Goal: Task Accomplishment & Management: Complete application form

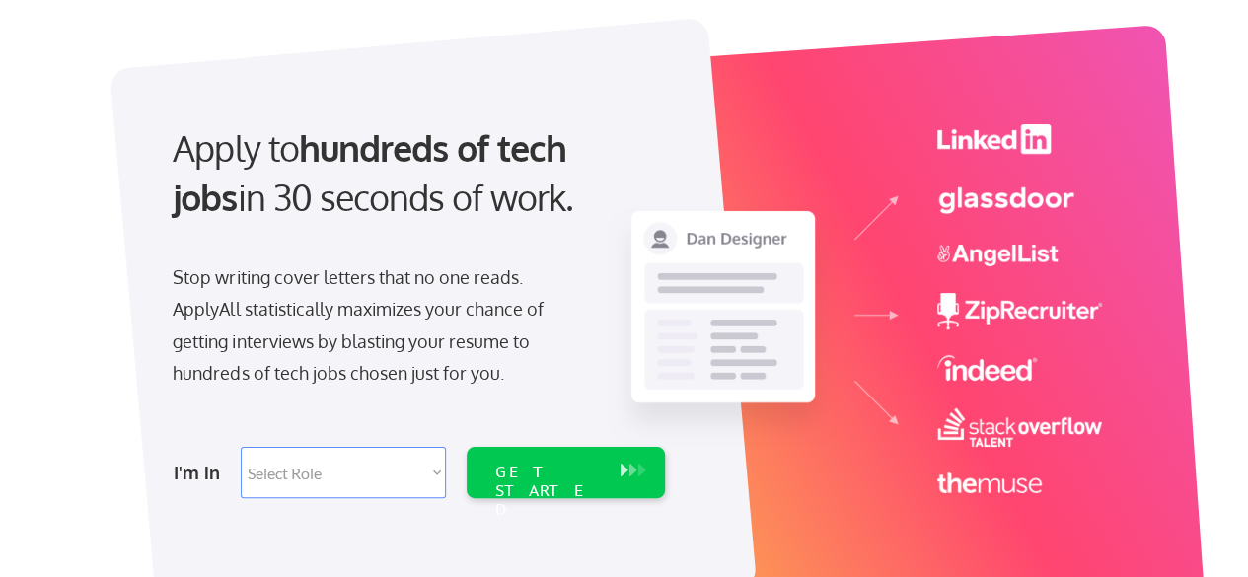
scroll to position [105, 0]
click at [371, 457] on select "Select Role Software Engineering Product Management Customer Success Sales UI/U…" at bounding box center [343, 471] width 205 height 51
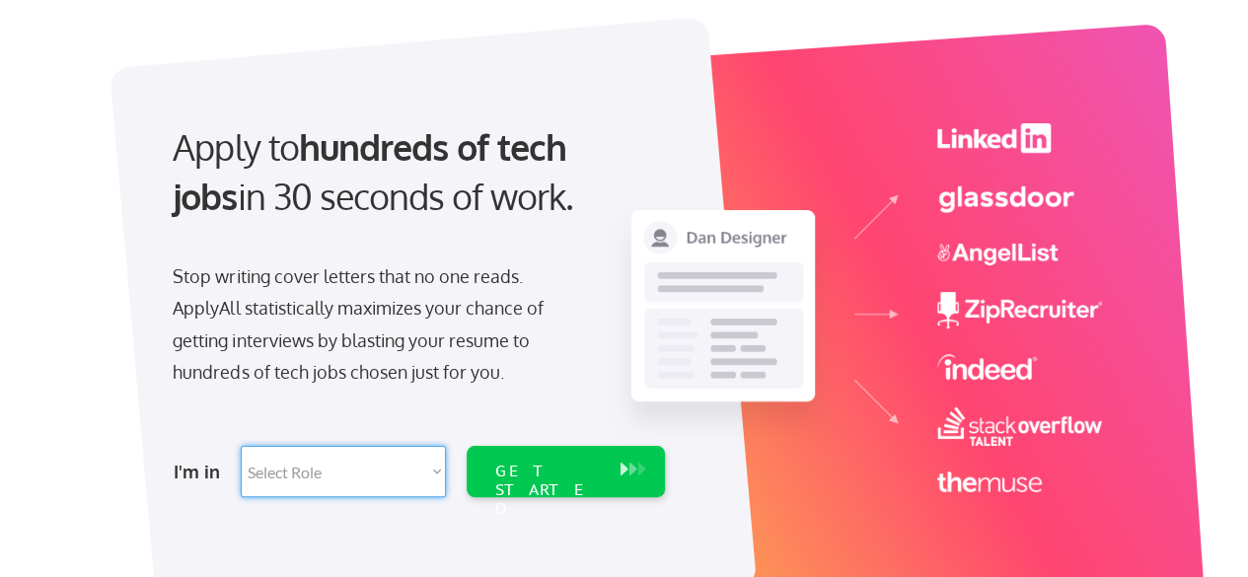
select select ""hr_recruiting""
click at [241, 446] on select "Select Role Software Engineering Product Management Customer Success Sales UI/U…" at bounding box center [343, 471] width 205 height 51
select select ""hr_recruiting""
click at [537, 474] on div "GET STARTED" at bounding box center [547, 490] width 106 height 57
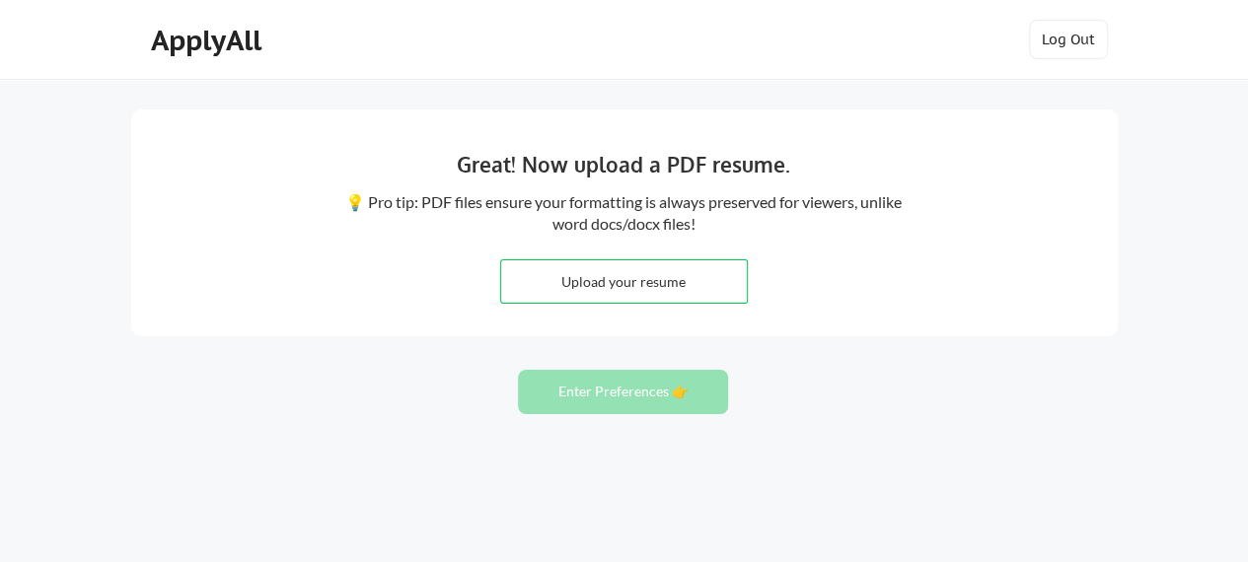
click at [692, 284] on input "file" at bounding box center [624, 281] width 246 height 42
type input "C:\fakepath\Alysia Dougherty_2025 Resume.pdf"
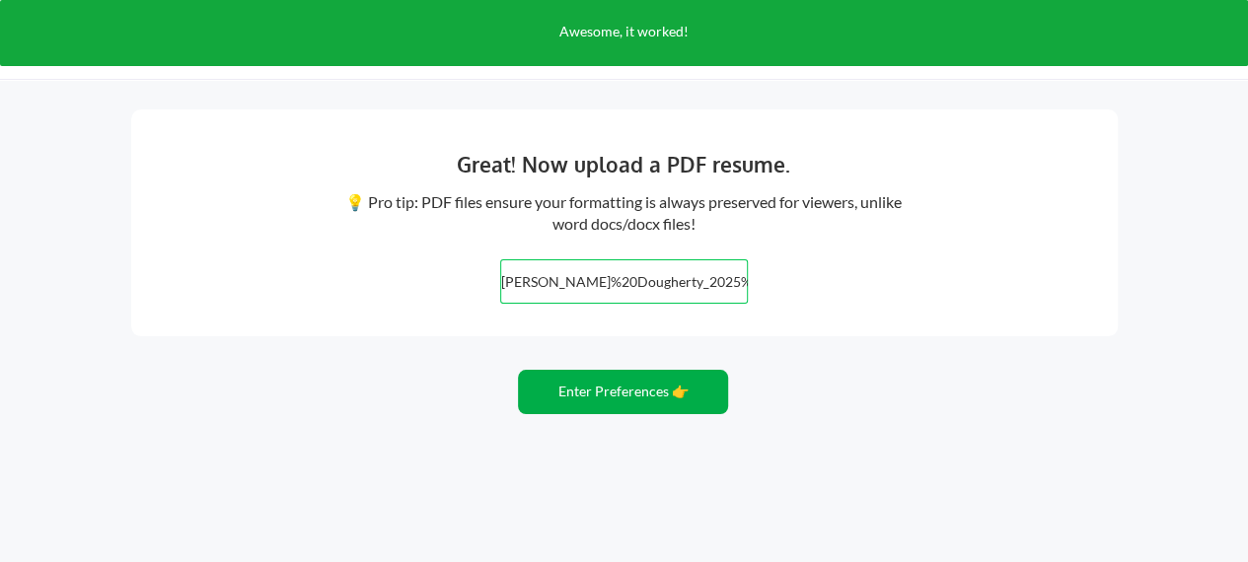
click at [580, 382] on button "Enter Preferences 👉" at bounding box center [623, 392] width 210 height 44
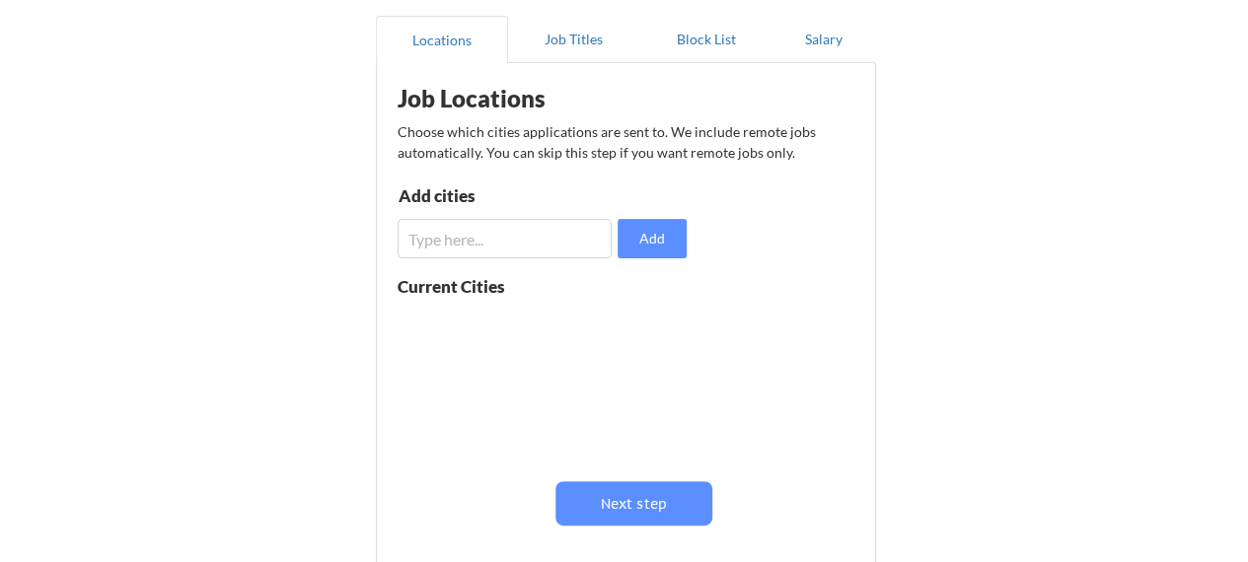
scroll to position [185, 0]
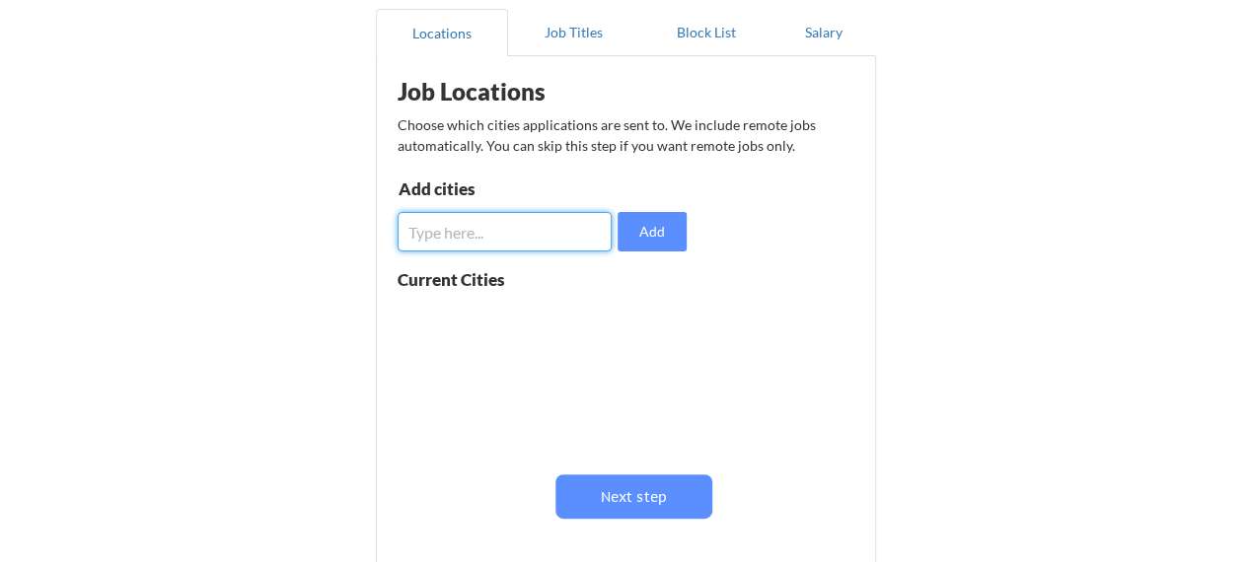
click at [531, 240] on input "input" at bounding box center [505, 231] width 215 height 39
type input "r"
type input "[GEOGRAPHIC_DATA]"
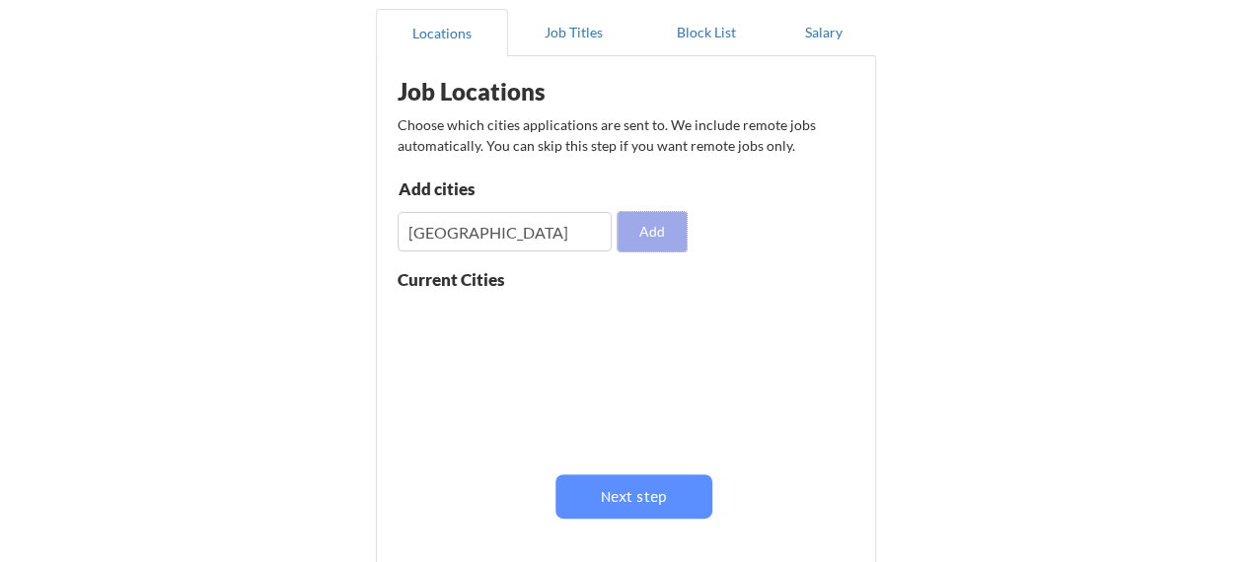
click at [671, 246] on button "Add" at bounding box center [652, 231] width 69 height 39
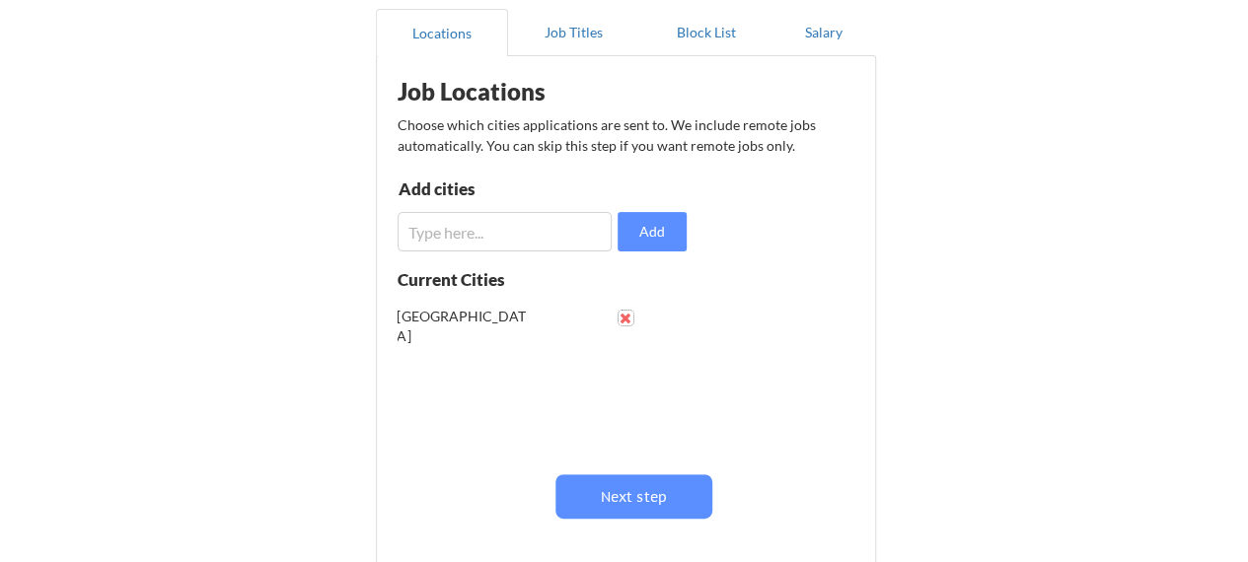
click at [622, 317] on button at bounding box center [626, 318] width 15 height 15
click at [531, 244] on input "input" at bounding box center [505, 231] width 215 height 39
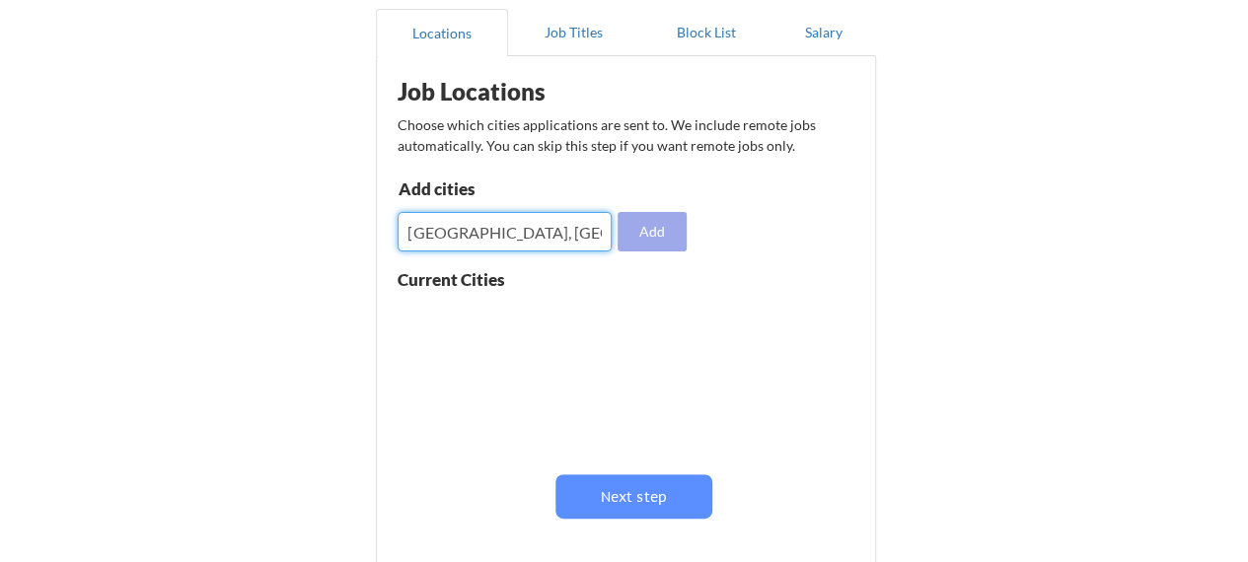
type input "[GEOGRAPHIC_DATA], [GEOGRAPHIC_DATA]"
click at [662, 234] on button "Add" at bounding box center [652, 231] width 69 height 39
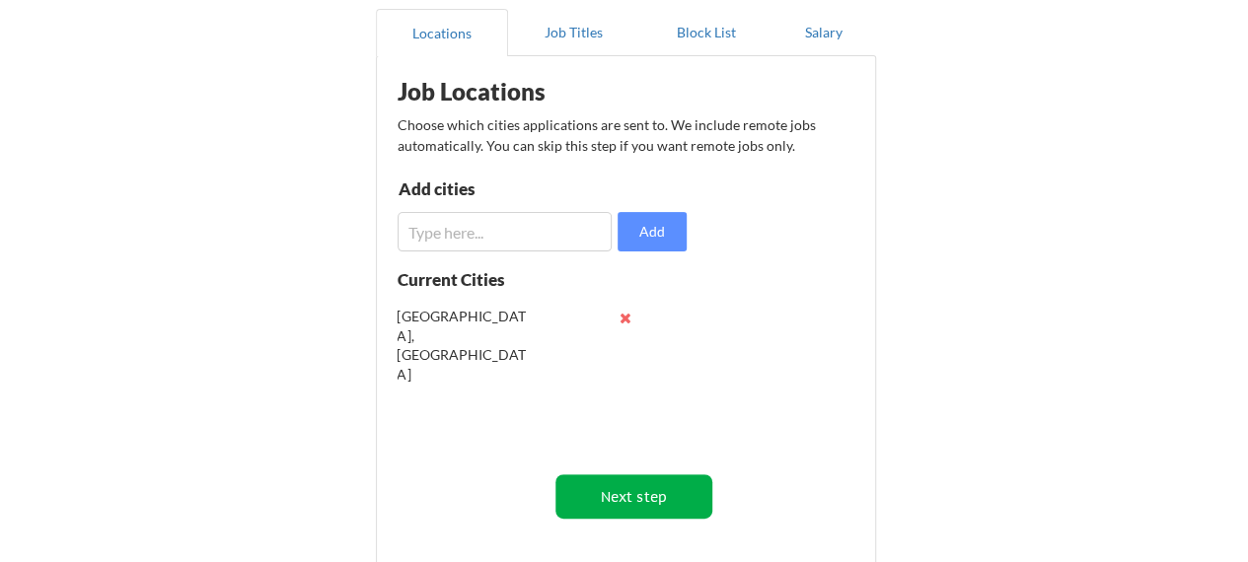
click at [649, 502] on button "Next step" at bounding box center [634, 497] width 157 height 44
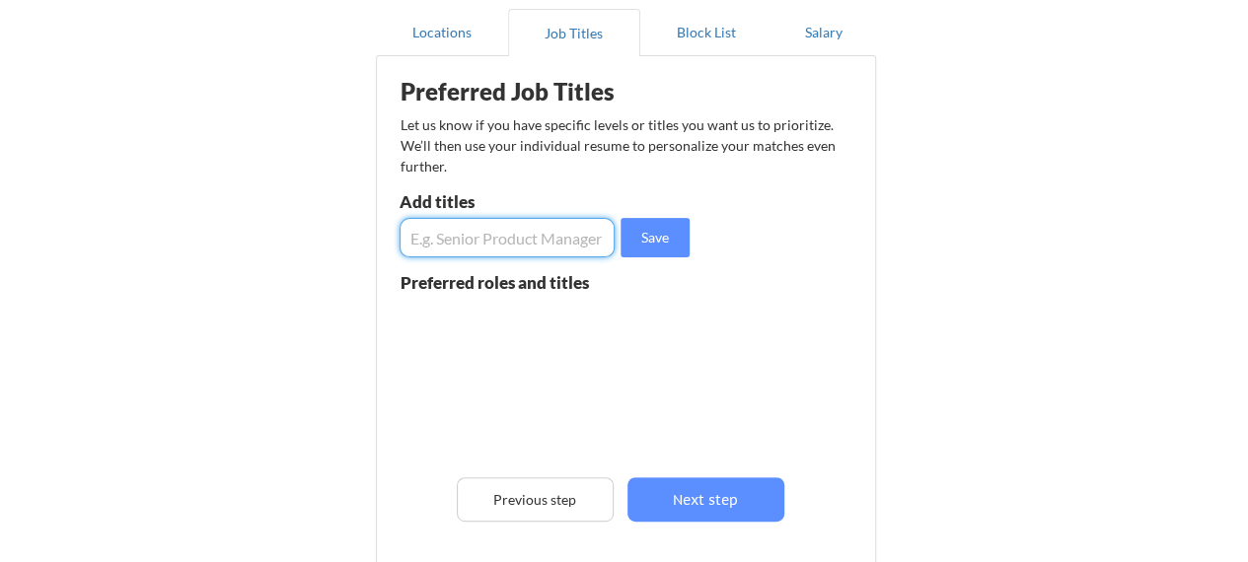
click at [555, 249] on input "input" at bounding box center [508, 237] width 216 height 39
type input "Senior Recruiter"
click at [625, 238] on button "Save" at bounding box center [655, 237] width 69 height 39
click at [555, 232] on input "input" at bounding box center [508, 237] width 216 height 39
click at [408, 237] on input "input" at bounding box center [508, 237] width 216 height 39
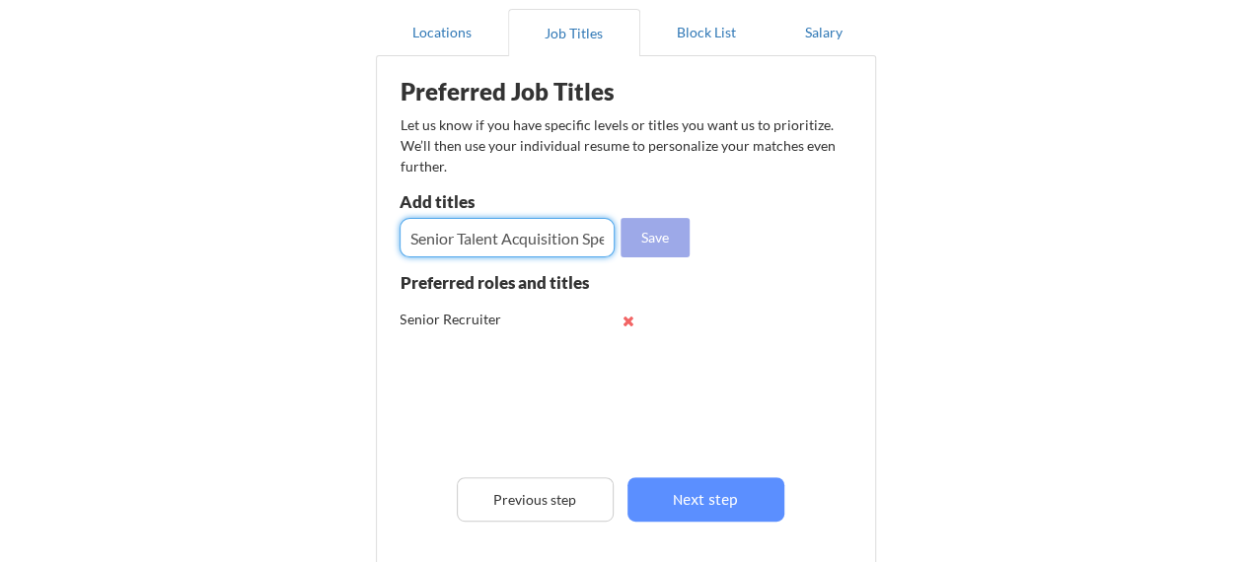
type input "Senior Talent Acquisition Specialist"
click at [652, 236] on button "Save" at bounding box center [655, 237] width 69 height 39
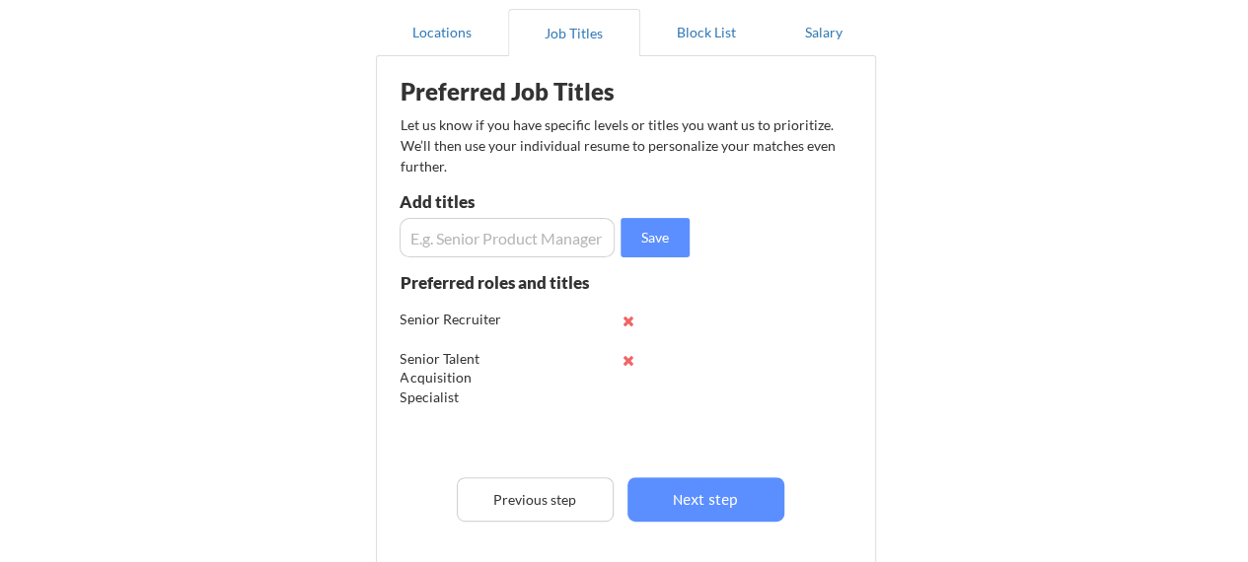
click at [545, 241] on input "input" at bounding box center [508, 237] width 216 height 39
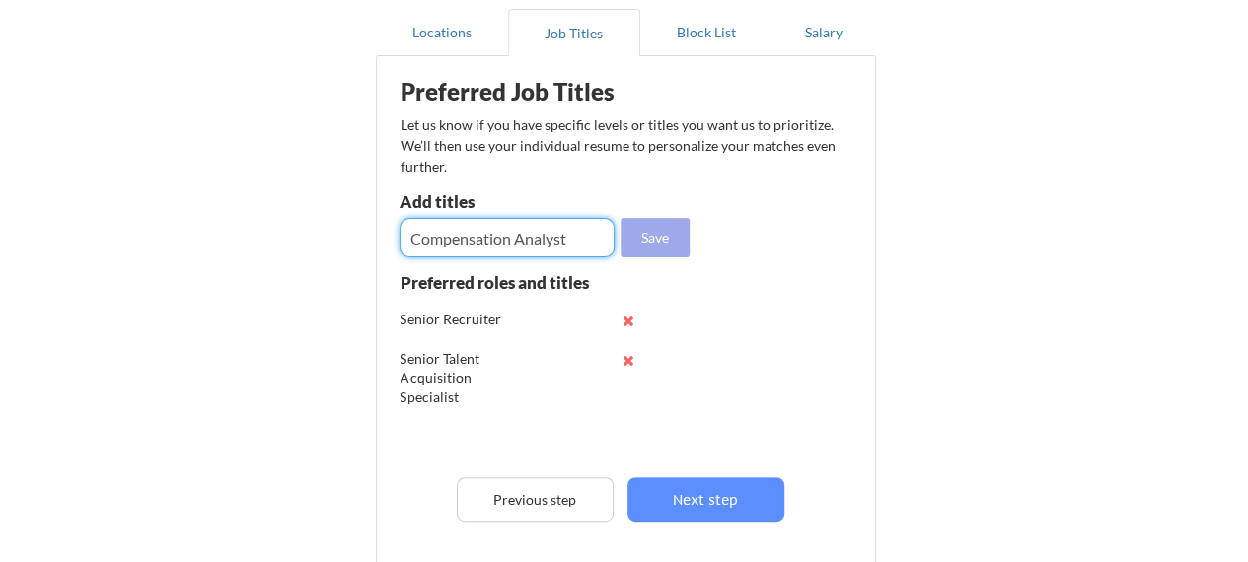
type input "Compensation Analyst"
click at [631, 244] on button "Save" at bounding box center [655, 237] width 69 height 39
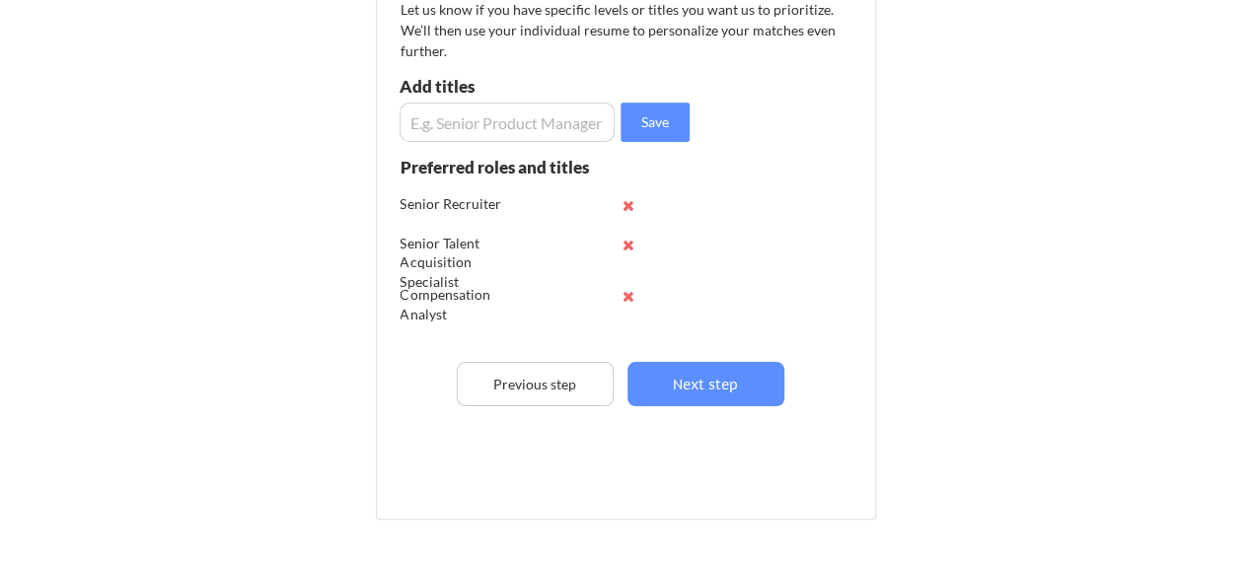
scroll to position [302, 0]
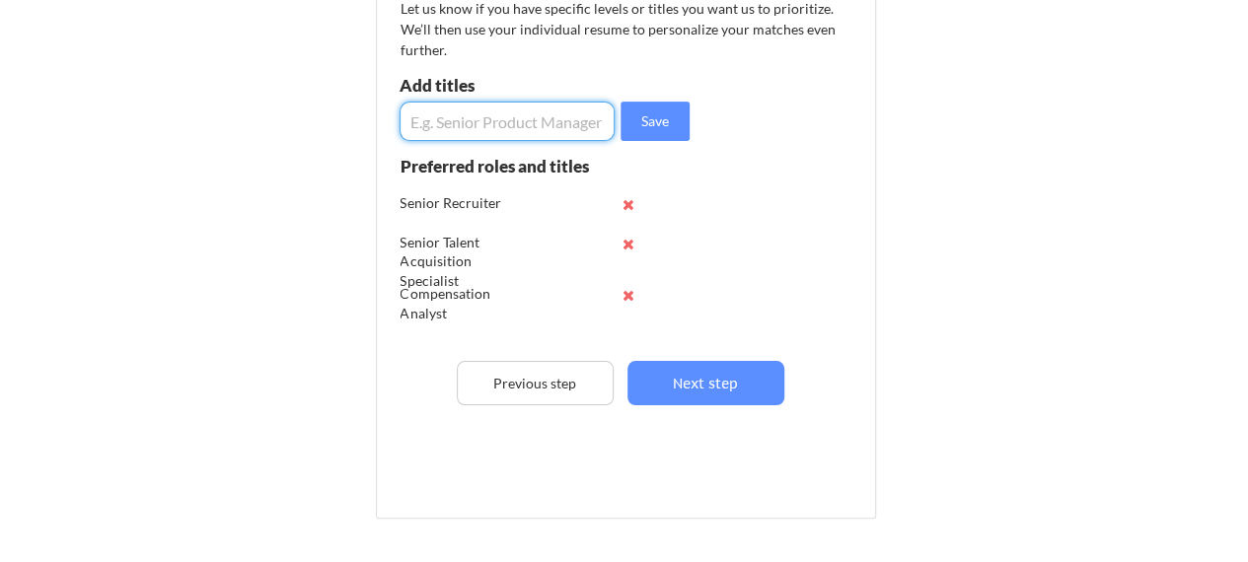
click at [479, 124] on input "input" at bounding box center [508, 121] width 216 height 39
type input "Talent Acquisition Lead"
click at [630, 124] on button "Save" at bounding box center [655, 121] width 69 height 39
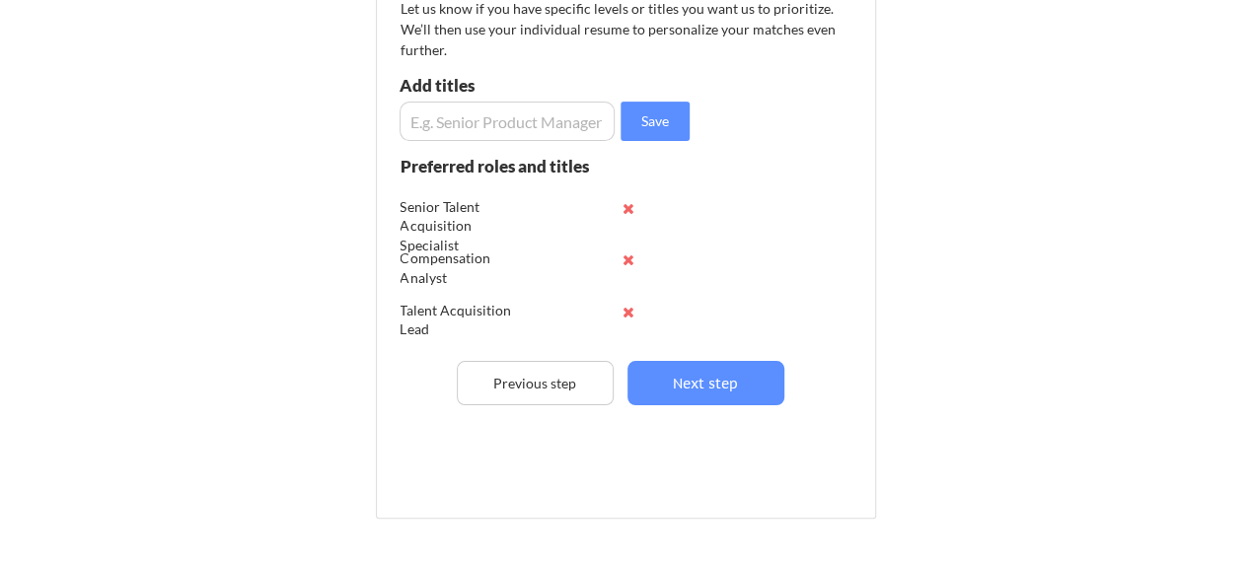
scroll to position [0, 0]
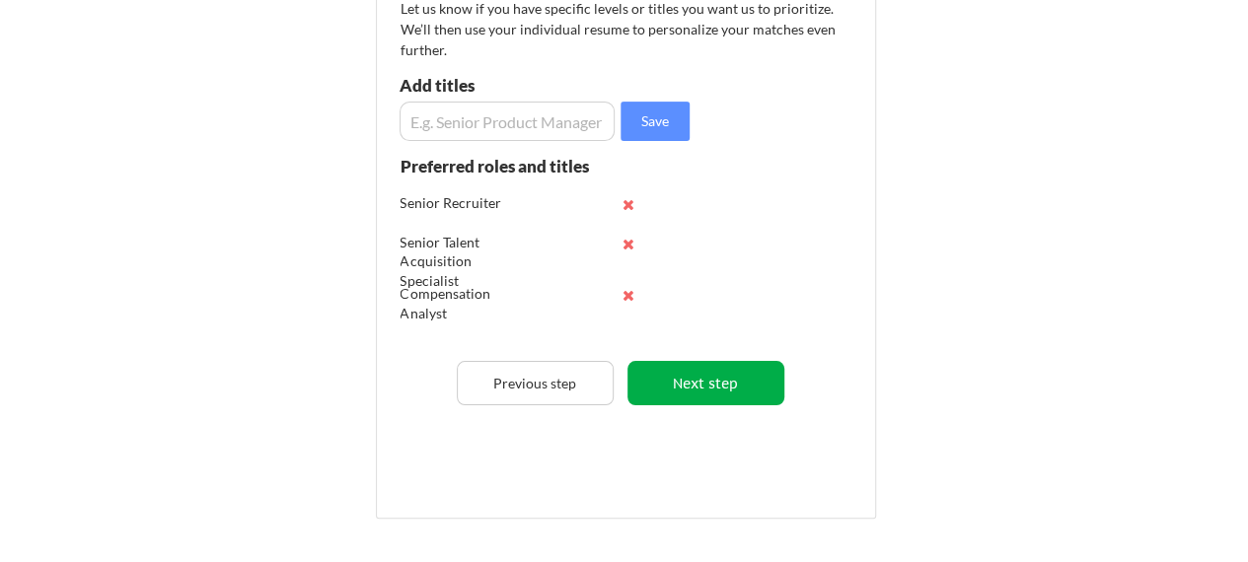
click at [679, 378] on button "Next step" at bounding box center [706, 383] width 157 height 44
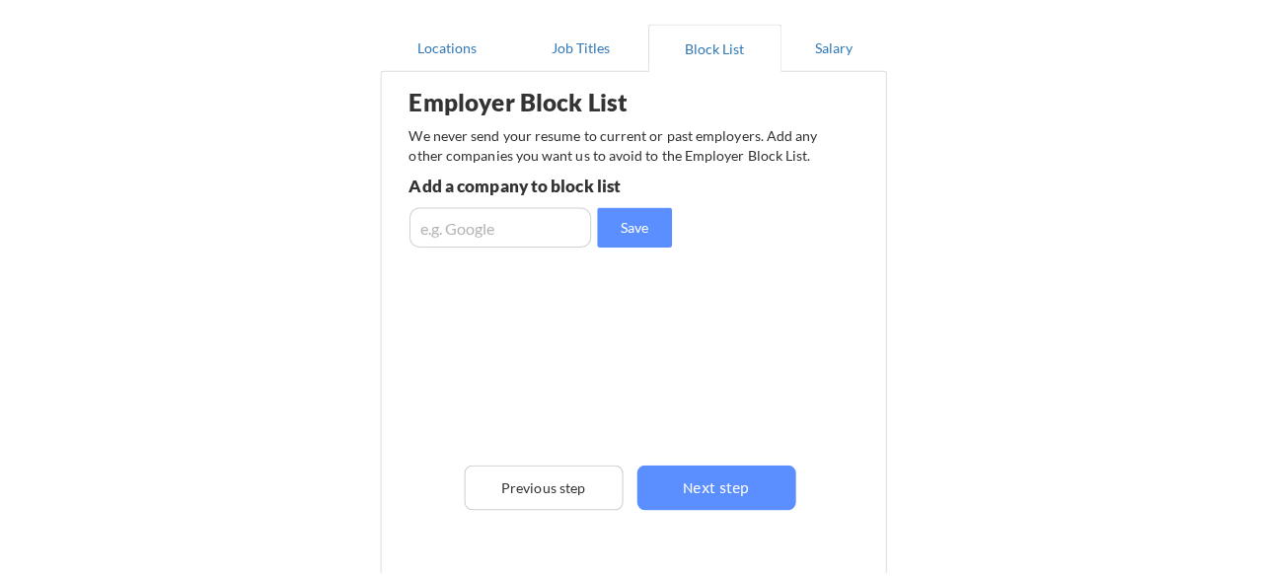
scroll to position [174, 0]
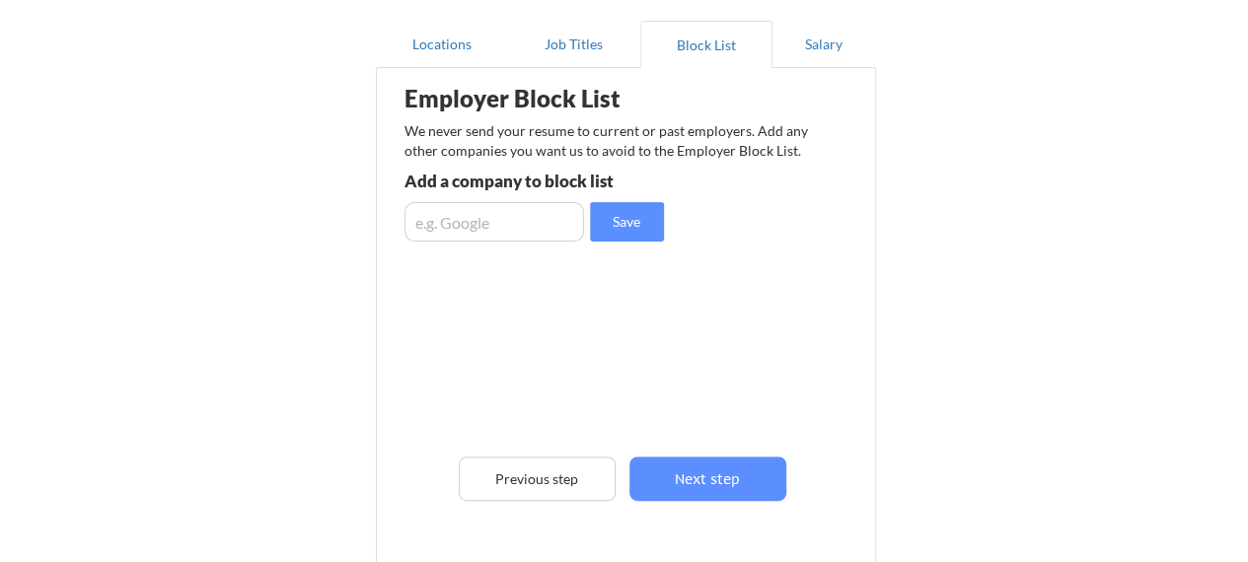
click at [460, 222] on input "input" at bounding box center [495, 221] width 180 height 39
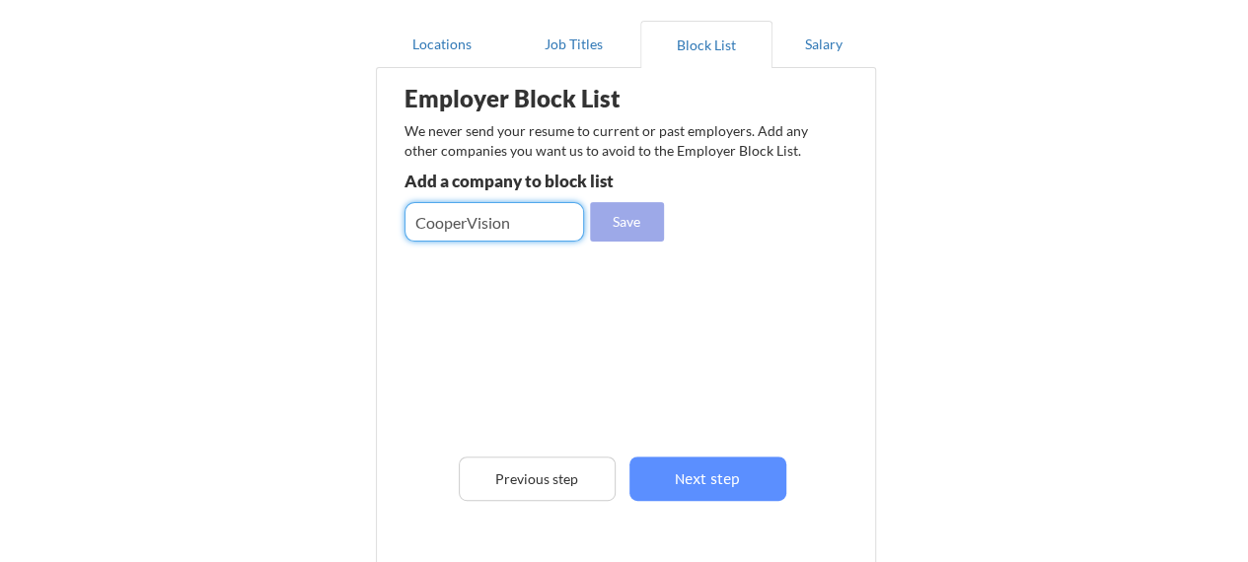
type input "CooperVision"
click at [638, 230] on button "Save" at bounding box center [627, 221] width 74 height 39
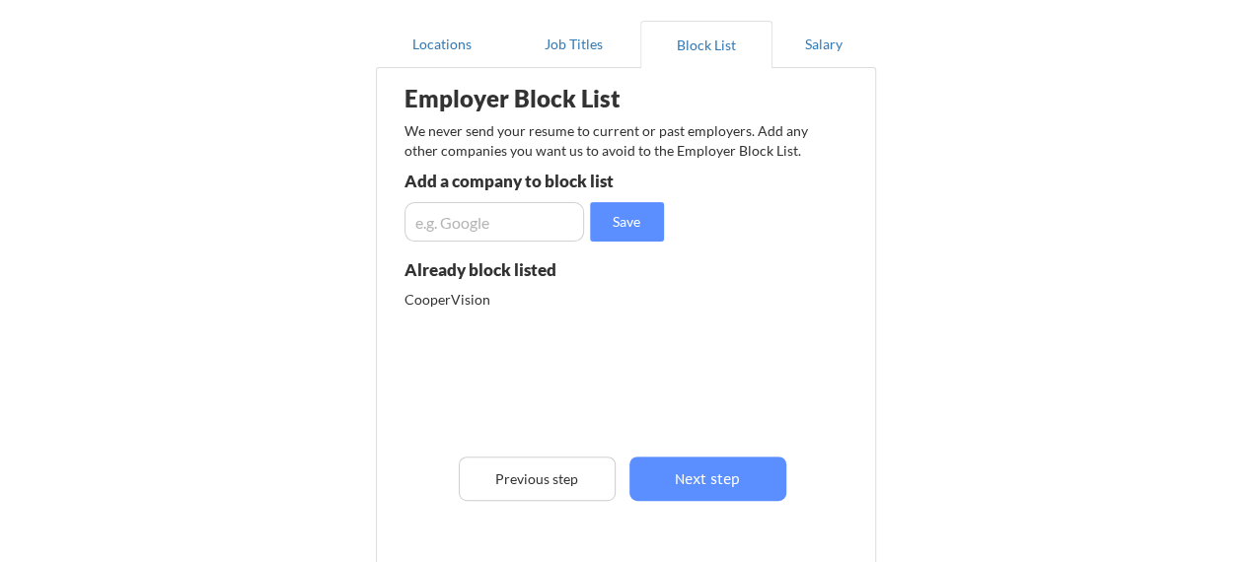
click at [552, 227] on input "input" at bounding box center [495, 221] width 180 height 39
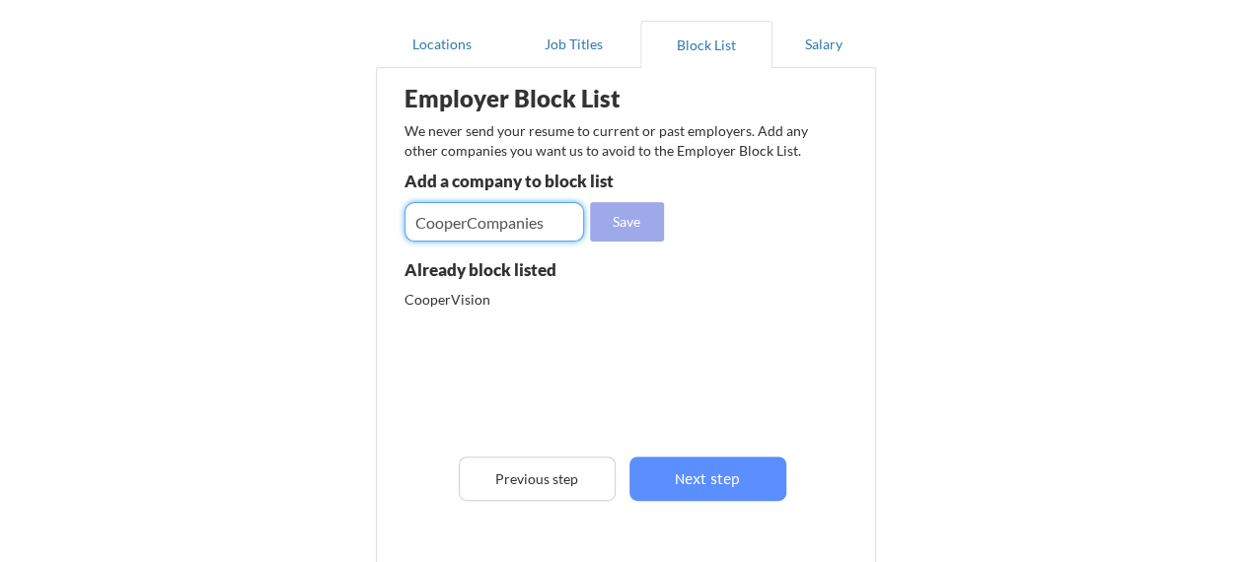
type input "CooperCompanies"
click at [592, 225] on button "Save" at bounding box center [627, 221] width 74 height 39
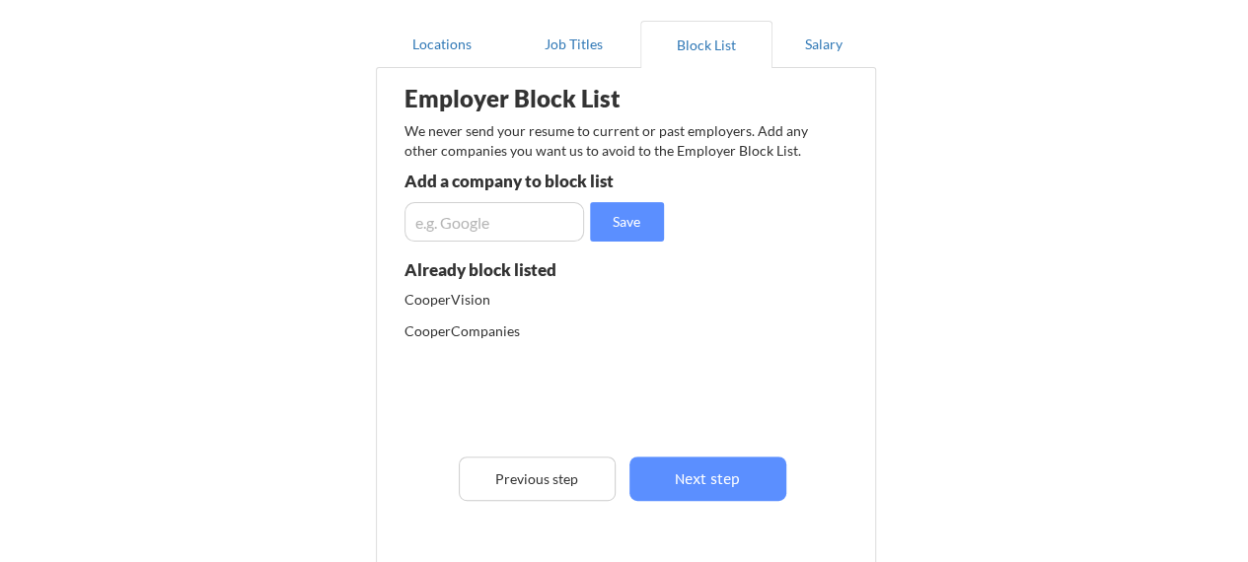
click at [545, 225] on input "input" at bounding box center [495, 221] width 180 height 39
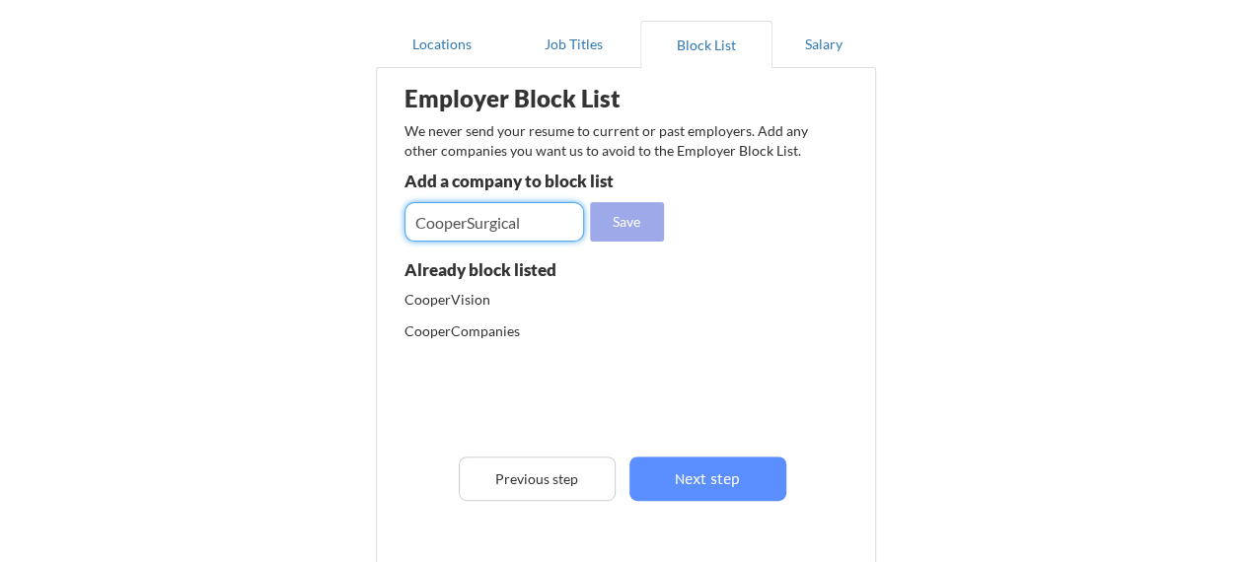
type input "CooperSurgical"
click at [602, 230] on button "Save" at bounding box center [627, 221] width 74 height 39
click at [517, 214] on input "input" at bounding box center [495, 221] width 180 height 39
type input "PuzzleHR"
click at [596, 220] on button "Save" at bounding box center [627, 221] width 74 height 39
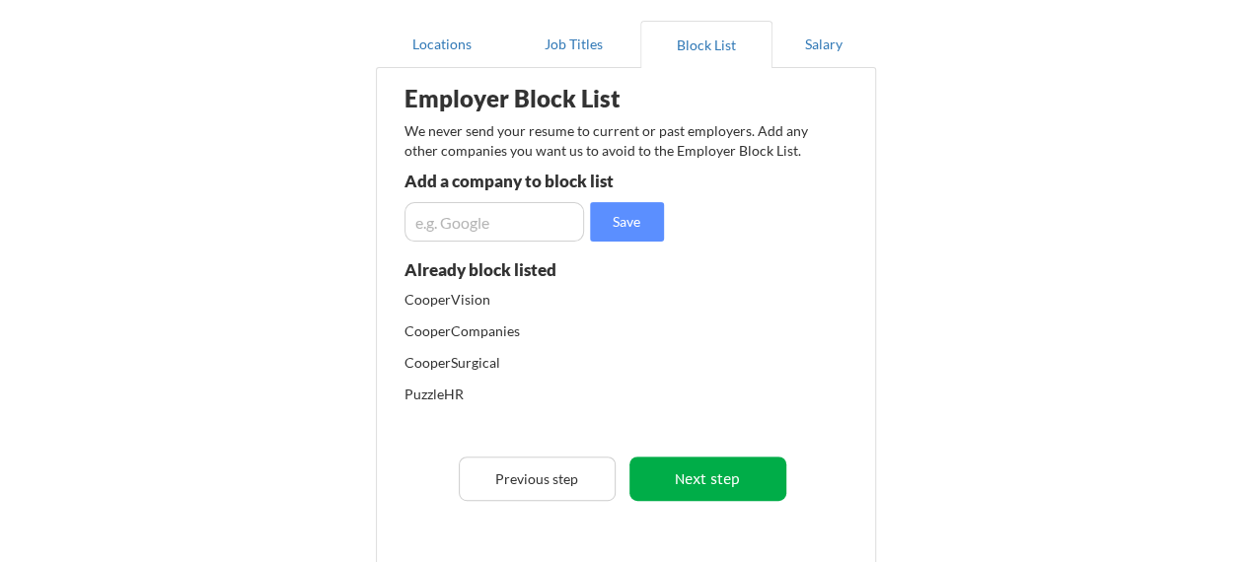
click at [713, 465] on button "Next step" at bounding box center [708, 479] width 157 height 44
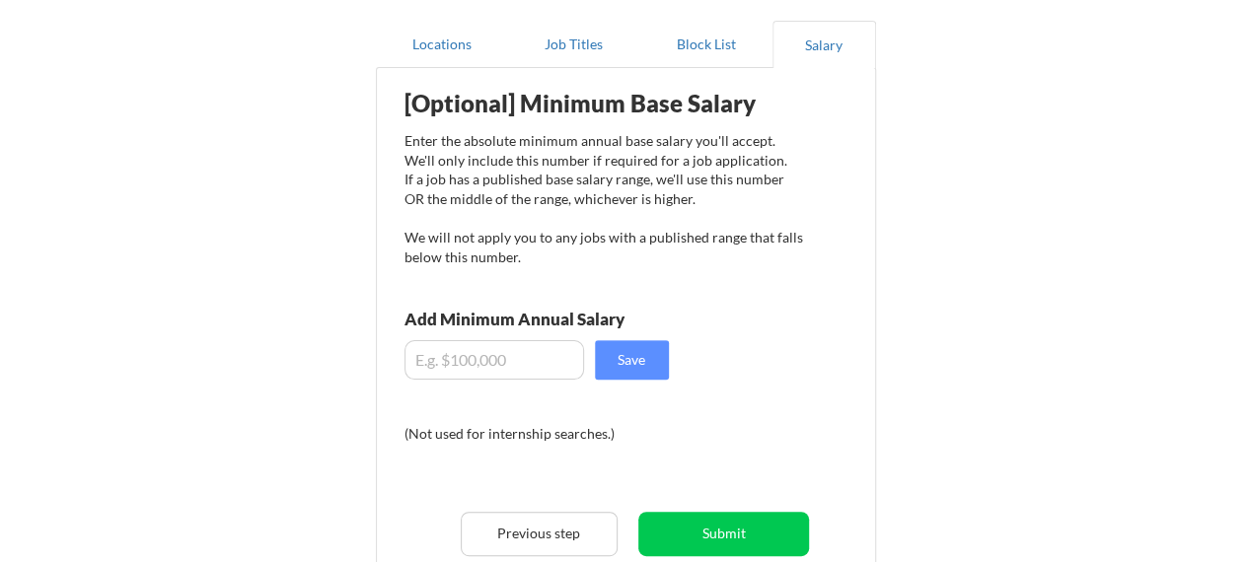
click at [555, 357] on input "input" at bounding box center [495, 359] width 180 height 39
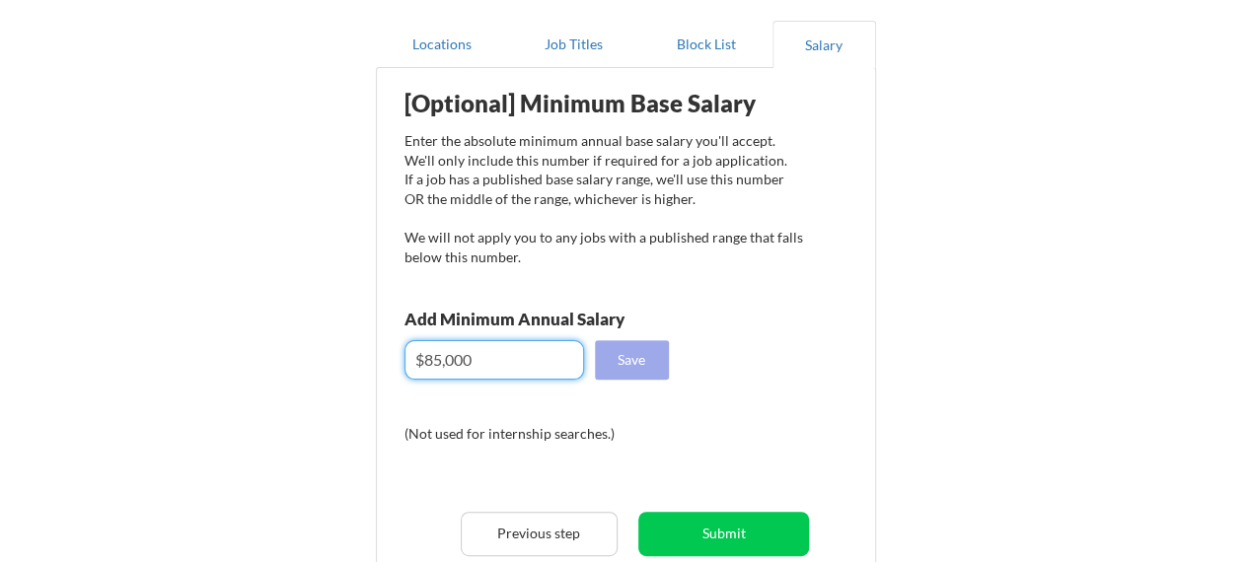
type input "$85,000"
click at [635, 373] on button "Save" at bounding box center [632, 359] width 74 height 39
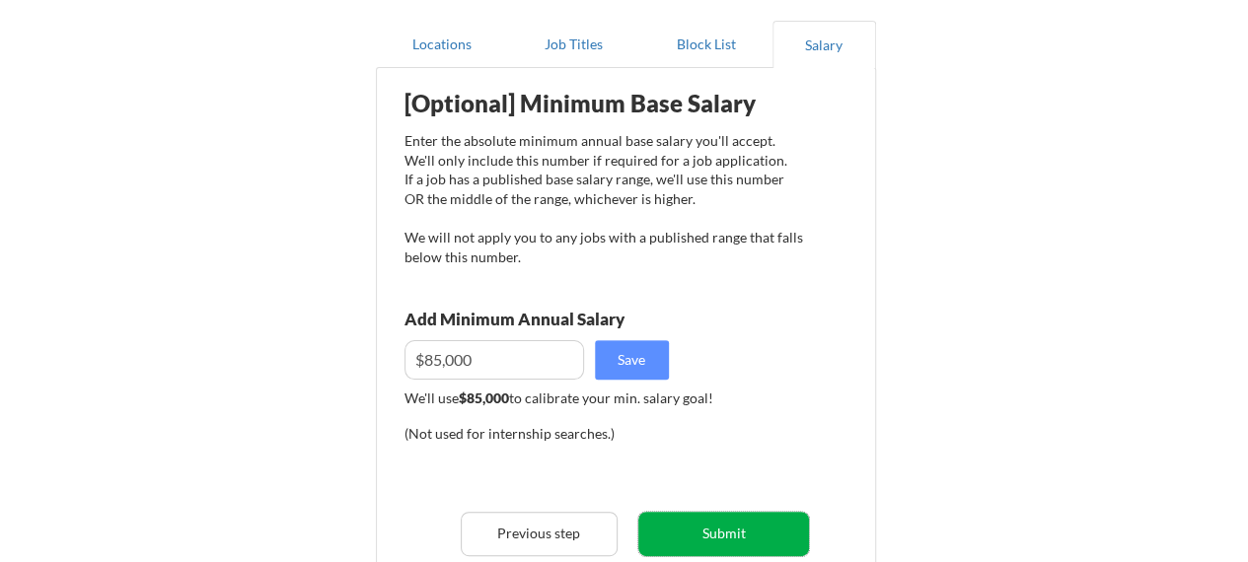
click at [706, 520] on button "Submit" at bounding box center [723, 534] width 171 height 44
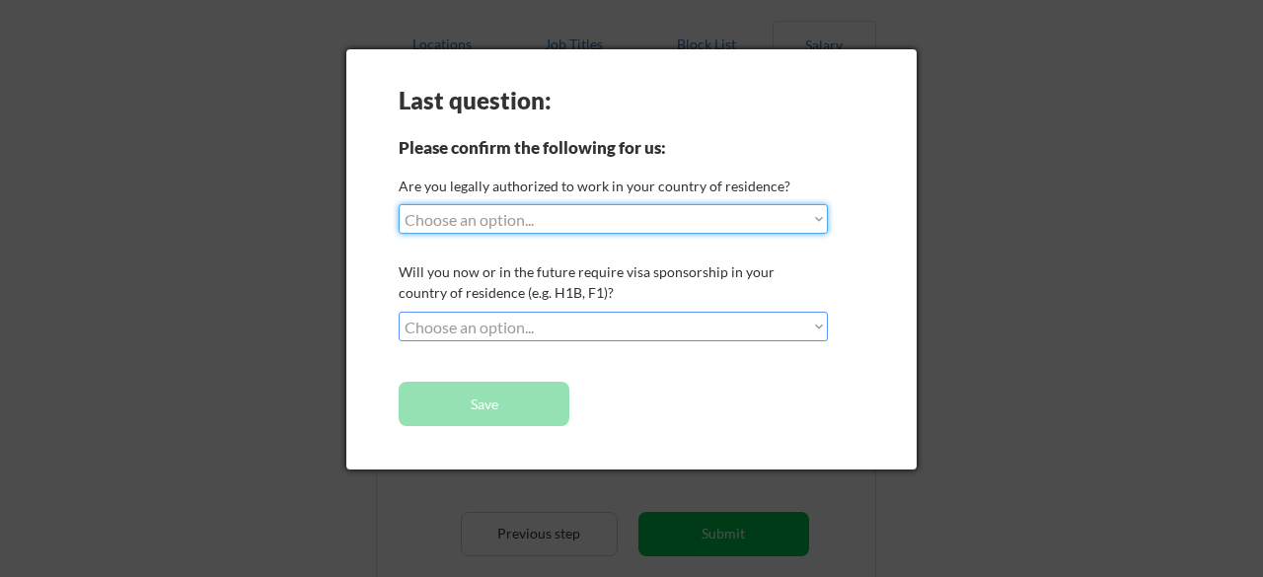
click at [630, 227] on select "Choose an option... Yes, I am a [DEMOGRAPHIC_DATA] Citizen Yes, I am a [DEMOGRA…" at bounding box center [613, 219] width 429 height 30
select select ""yes__i_am_a_[DEMOGRAPHIC_DATA]""
click at [399, 204] on select "Choose an option... Yes, I am a [DEMOGRAPHIC_DATA] Citizen Yes, I am a [DEMOGRA…" at bounding box center [613, 219] width 429 height 30
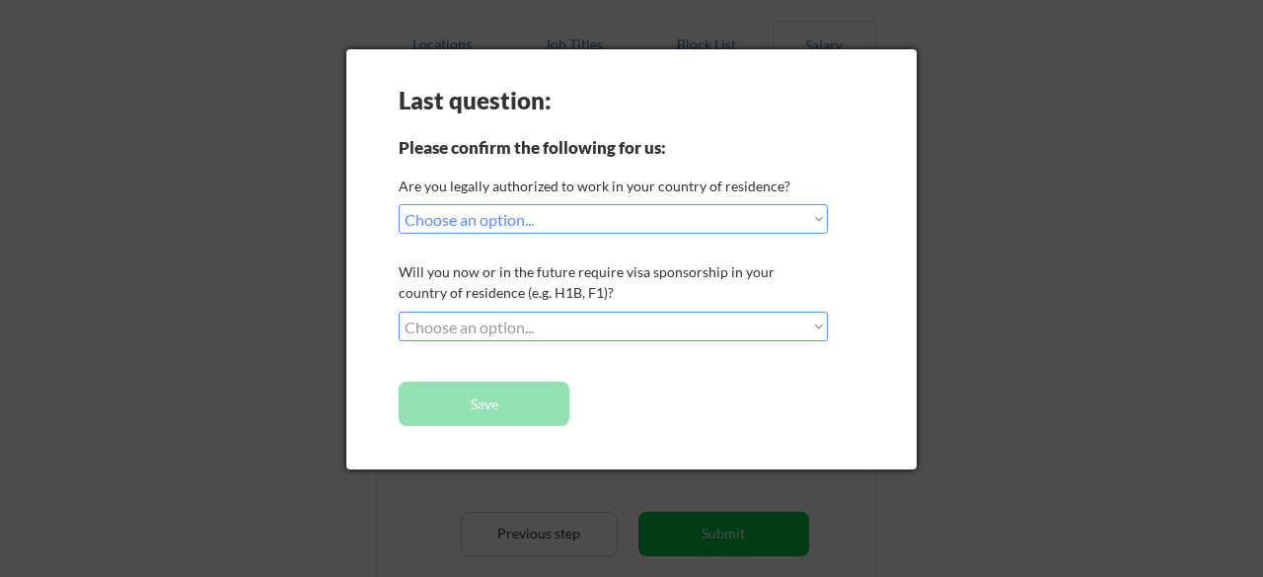
click at [566, 327] on select "Choose an option... No, I will not need sponsorship Yes, I will need sponsorship" at bounding box center [613, 327] width 429 height 30
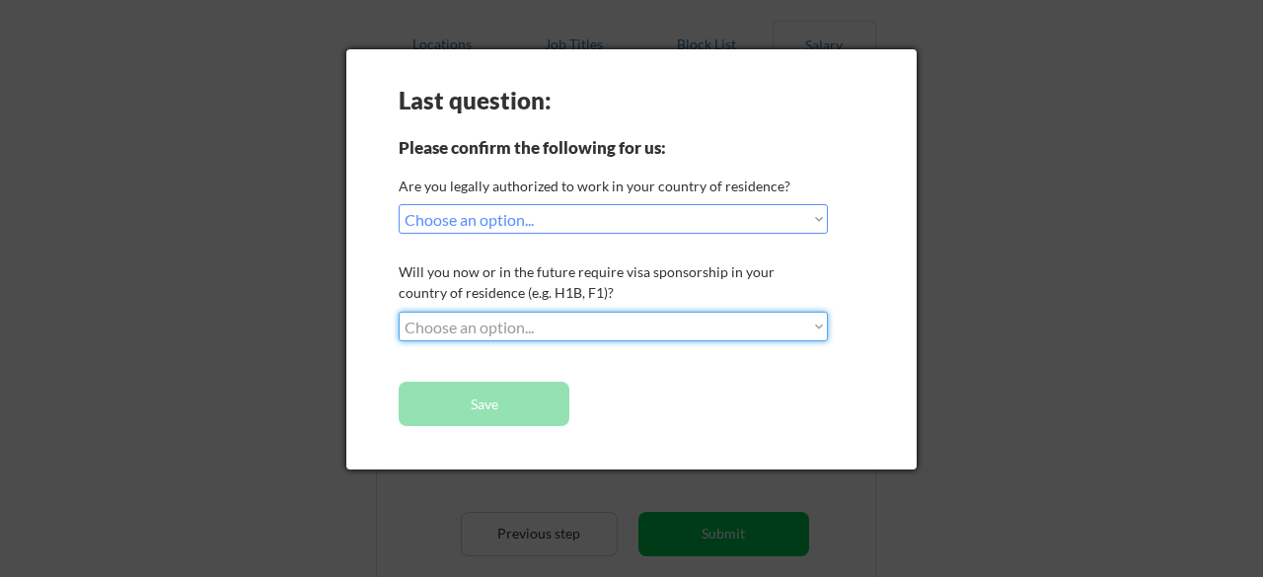
select select ""no__i_will_not_need_sponsorship""
click at [399, 312] on select "Choose an option... No, I will not need sponsorship Yes, I will need sponsorship" at bounding box center [613, 327] width 429 height 30
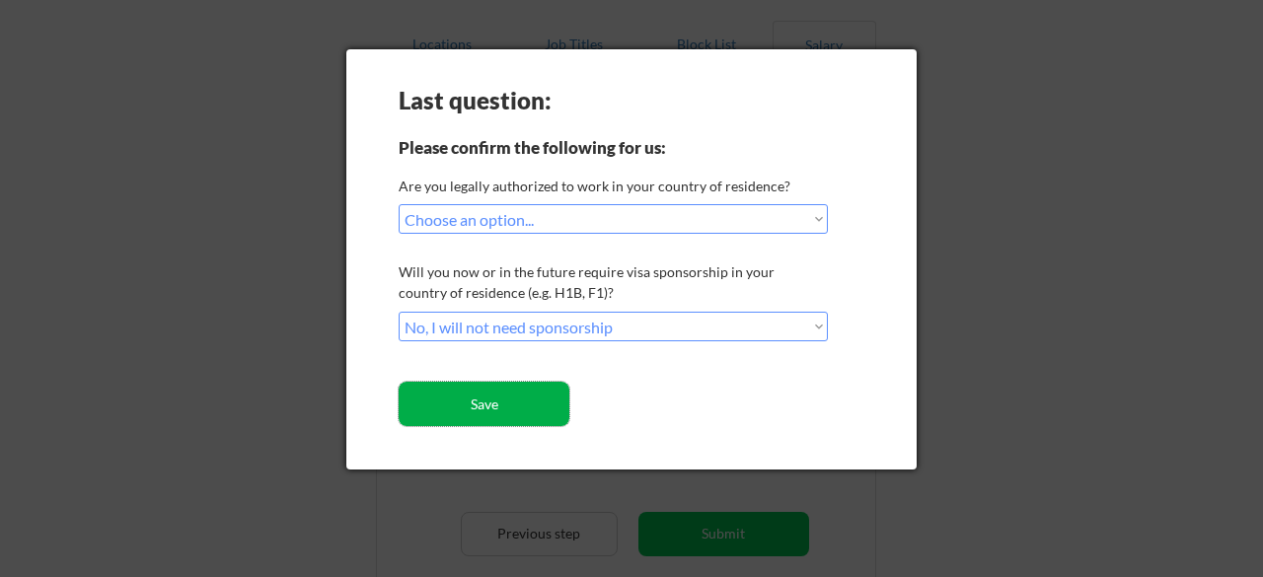
click at [495, 408] on button "Save" at bounding box center [484, 404] width 171 height 44
